Goal: Transaction & Acquisition: Book appointment/travel/reservation

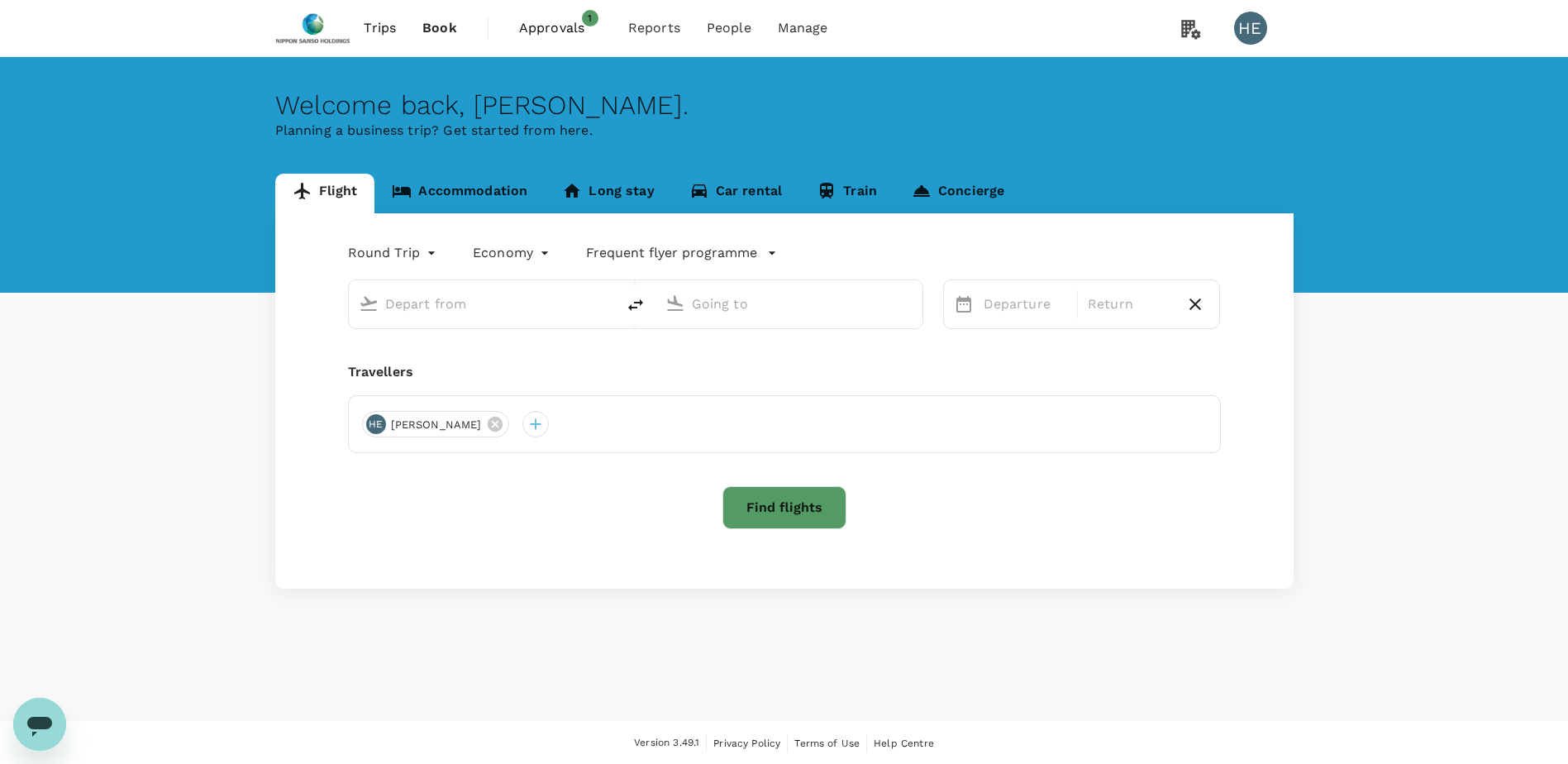
type input "Singapore Changi (SIN)"
type input "[PERSON_NAME] (SUB)"
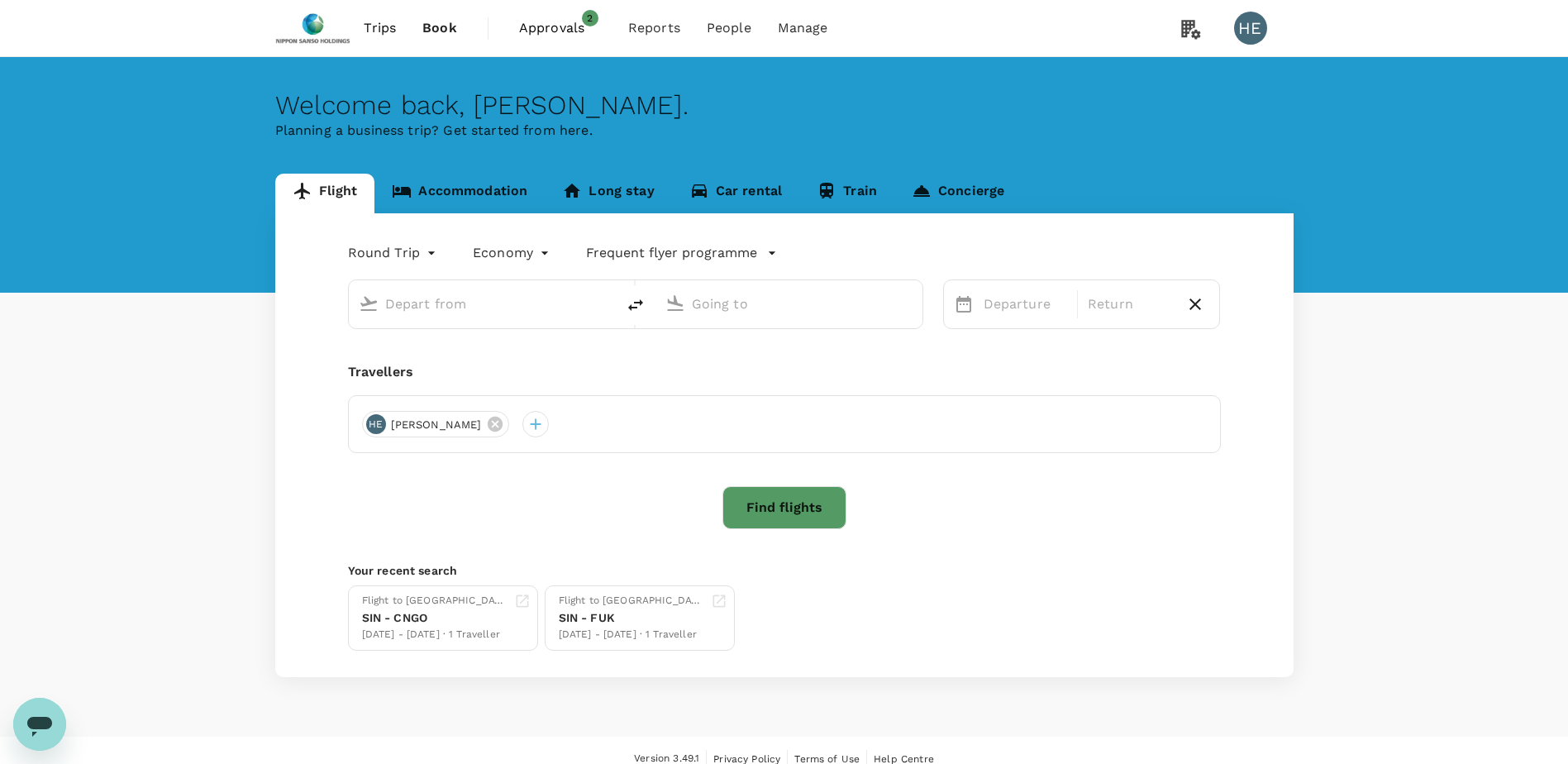
type input "Singapore Changi (SIN)"
type input "[PERSON_NAME] (SUB)"
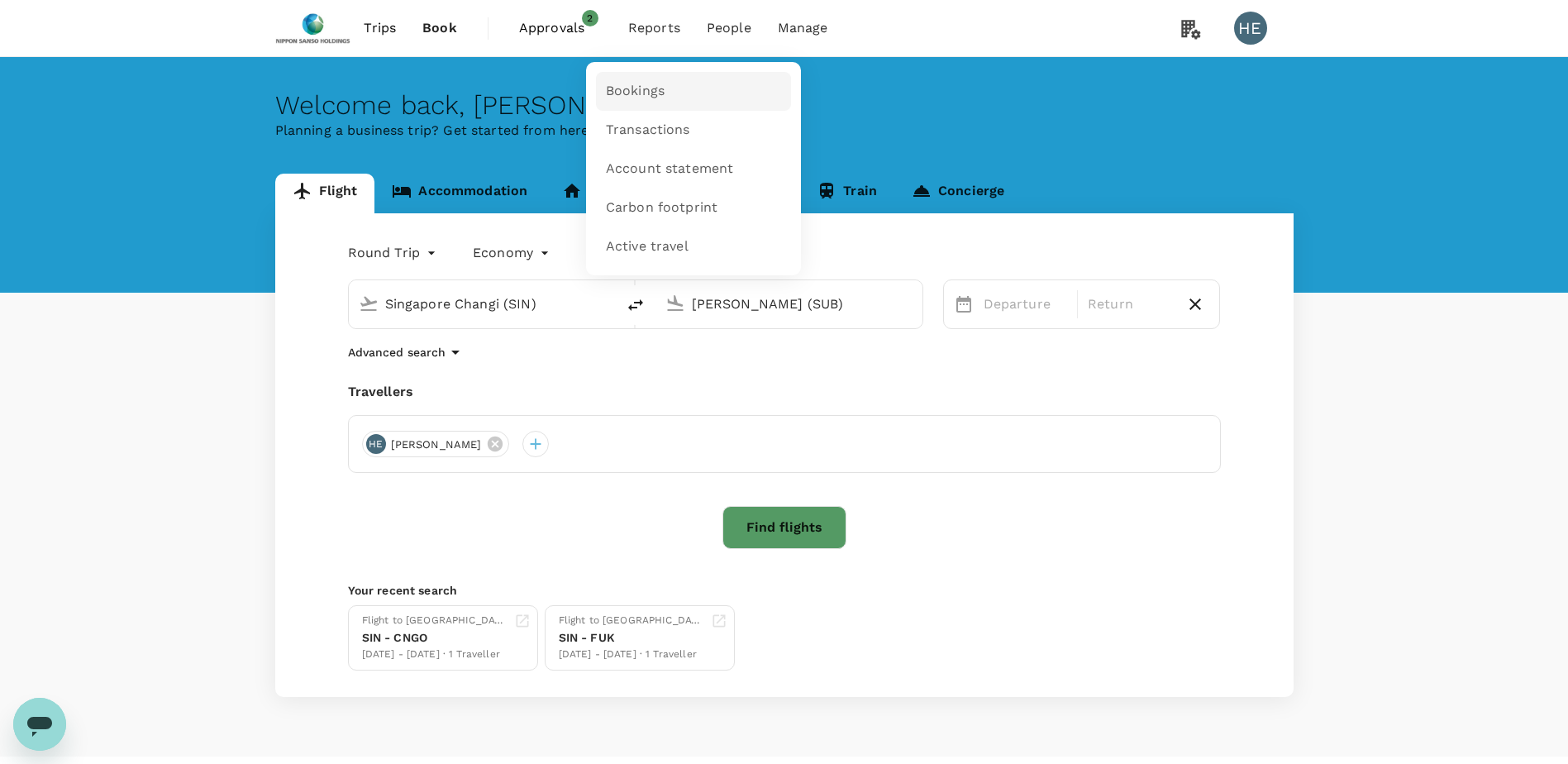
click at [653, 77] on link "Bookings" at bounding box center [694, 91] width 195 height 39
